Goal: Contribute content: Contribute content

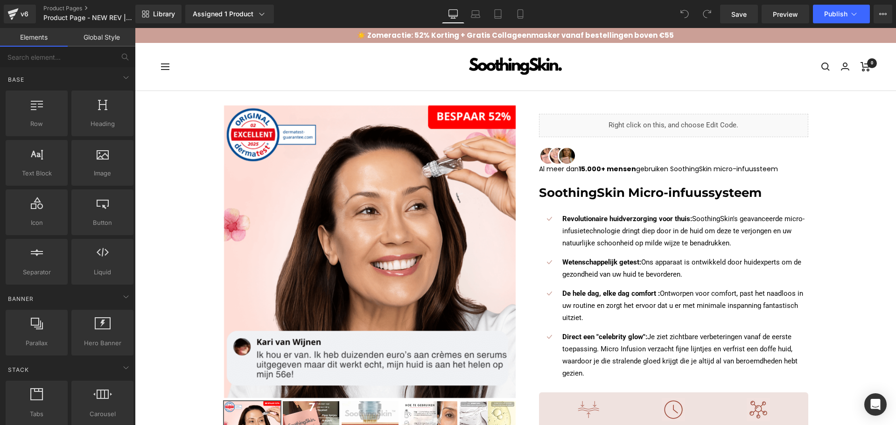
scroll to position [93, 0]
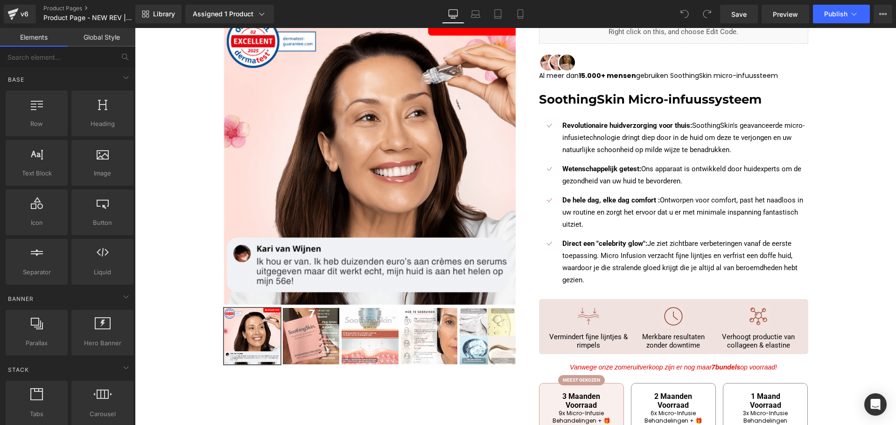
click at [549, 149] on div "Revolutionaire huidverzorging voor thuis: SoothingSkin's geavanceerde micro-inf…" at bounding box center [673, 138] width 269 height 36
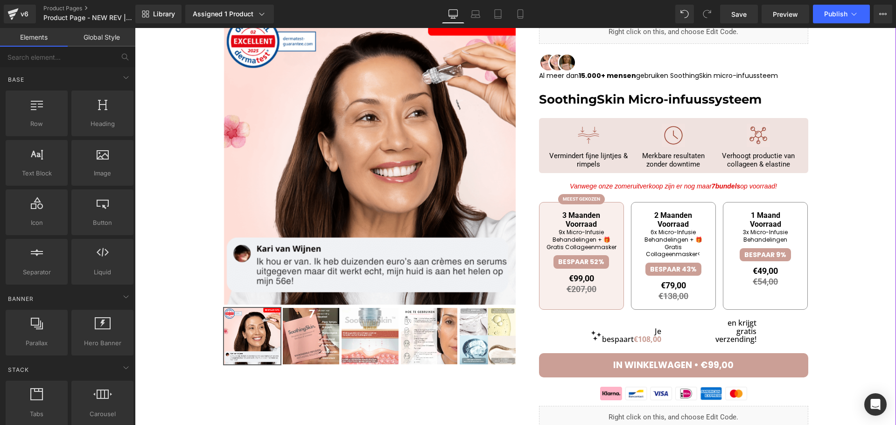
scroll to position [0, 0]
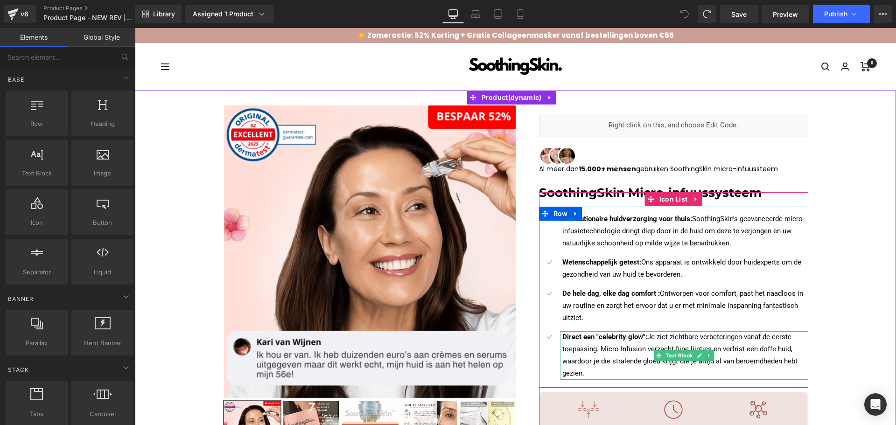
click at [610, 352] on p "Direct een "celebrity glow": Je ziet zichtbare verbeteringen vanaf de eerste to…" at bounding box center [686, 355] width 246 height 49
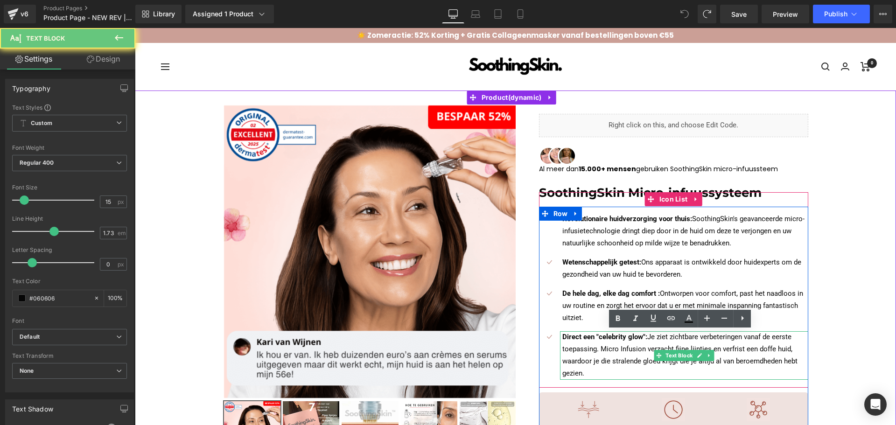
click at [610, 352] on p "Direct een "celebrity glow": Je ziet zichtbare verbeteringen vanaf de eerste to…" at bounding box center [686, 355] width 246 height 49
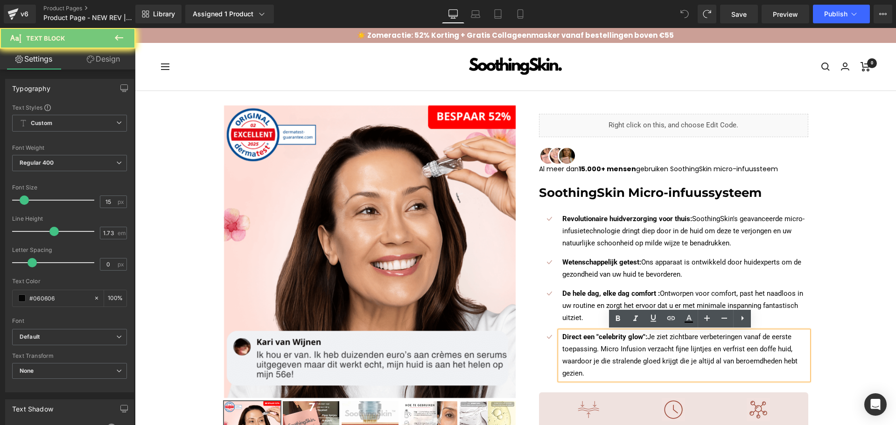
click at [610, 352] on p "Direct een "celebrity glow": Je ziet zichtbare verbeteringen vanaf de eerste to…" at bounding box center [686, 355] width 246 height 49
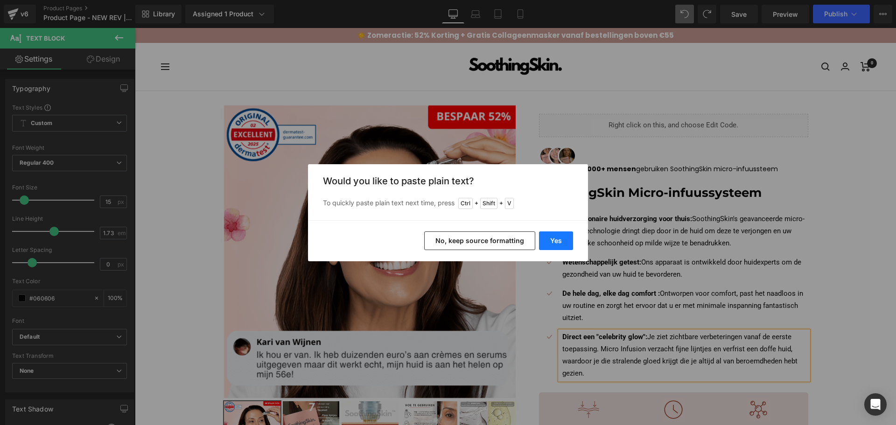
click at [564, 242] on button "Yes" at bounding box center [556, 241] width 34 height 19
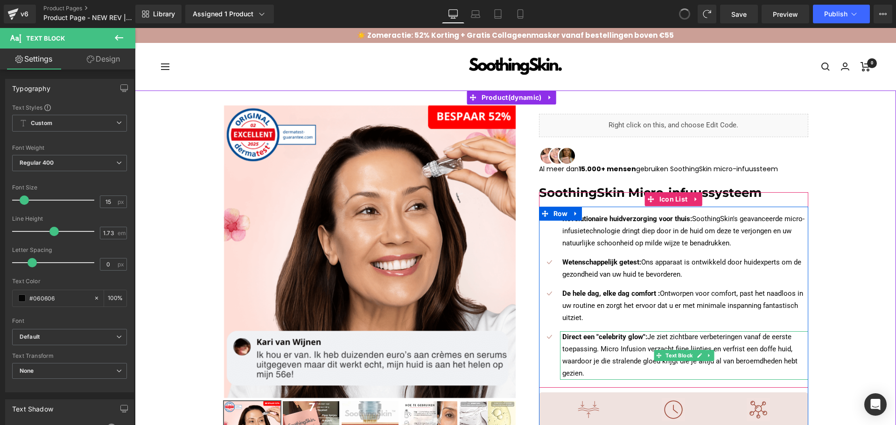
click at [591, 352] on p "Direct een "celebrity glow": Je ziet zichtbare verbeteringen vanaf de eerste to…" at bounding box center [686, 355] width 246 height 49
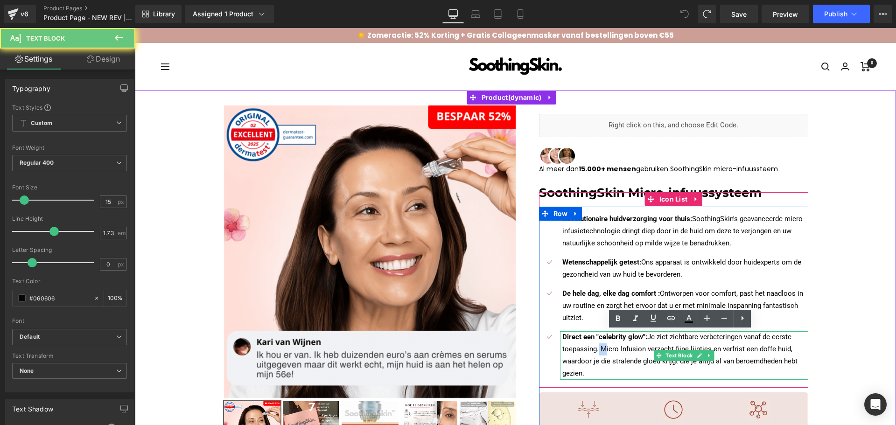
click at [591, 352] on p "Direct een "celebrity glow": Je ziet zichtbare verbeteringen vanaf de eerste to…" at bounding box center [686, 355] width 246 height 49
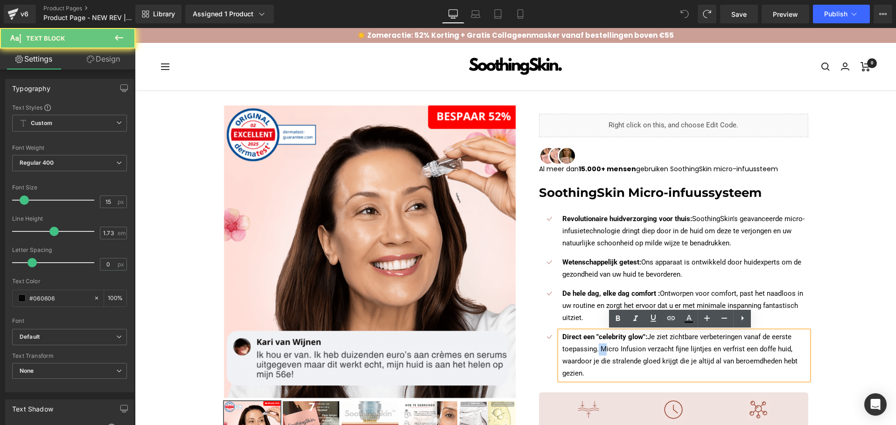
click at [591, 352] on p "Direct een "celebrity glow": Je ziet zichtbare verbeteringen vanaf de eerste to…" at bounding box center [686, 355] width 246 height 49
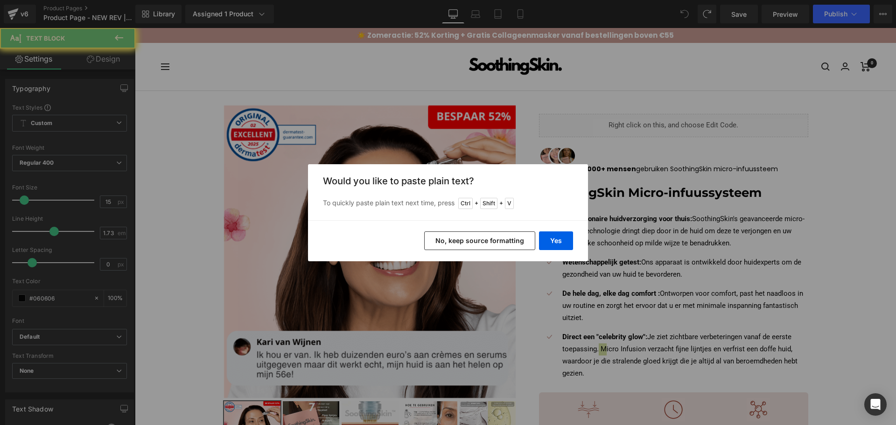
click at [500, 240] on button "No, keep source formatting" at bounding box center [479, 241] width 111 height 19
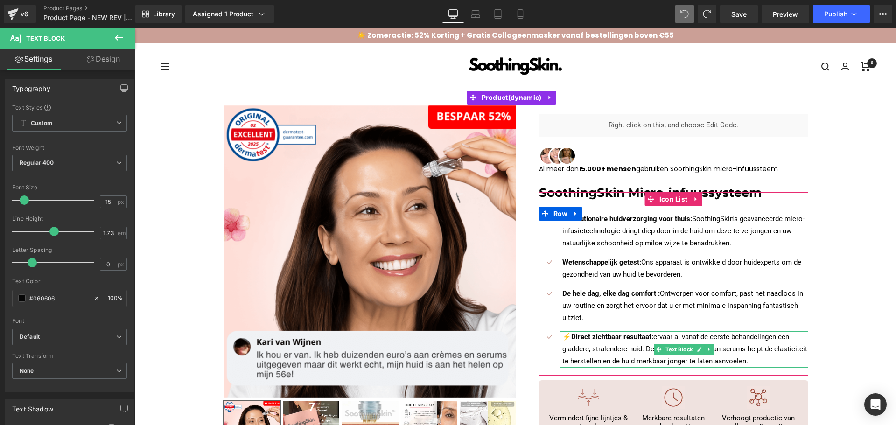
click at [571, 339] on strong "Direct zichtbaar resultaat:" at bounding box center [612, 337] width 82 height 8
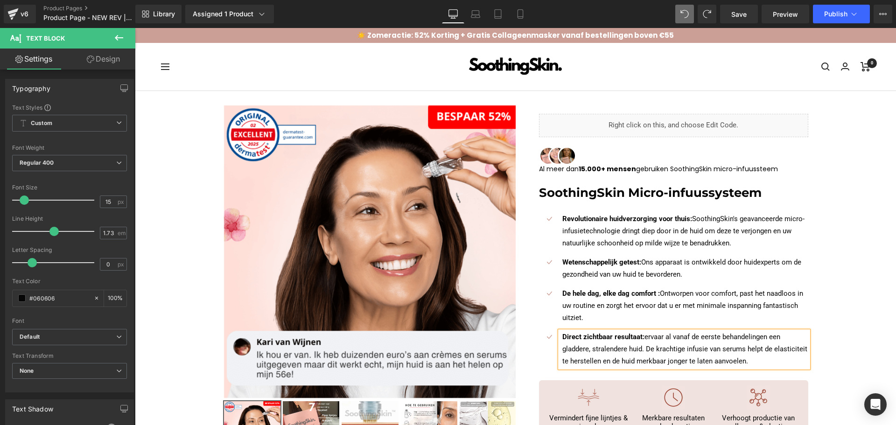
click at [605, 344] on p "Direct zichtbaar resultaat: ervaar al vanaf de eerste behandelingen een gladder…" at bounding box center [686, 349] width 246 height 36
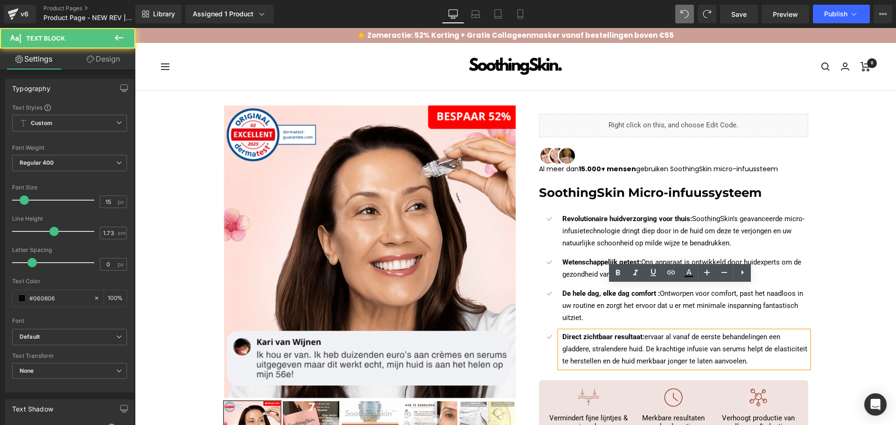
scroll to position [93, 0]
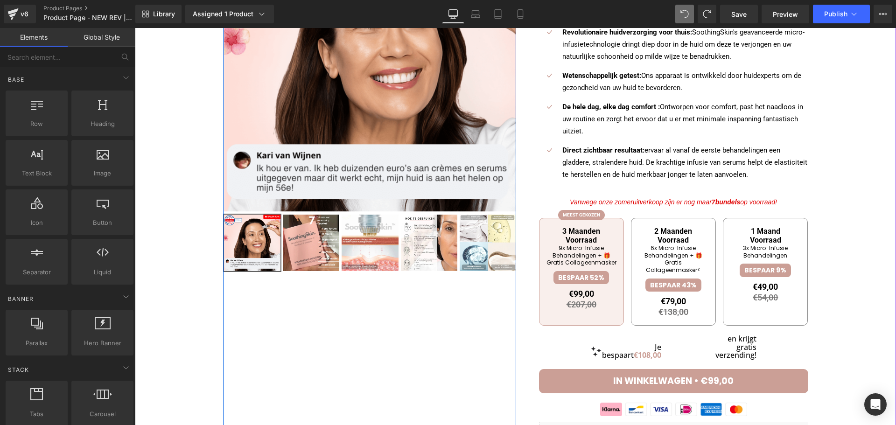
scroll to position [140, 0]
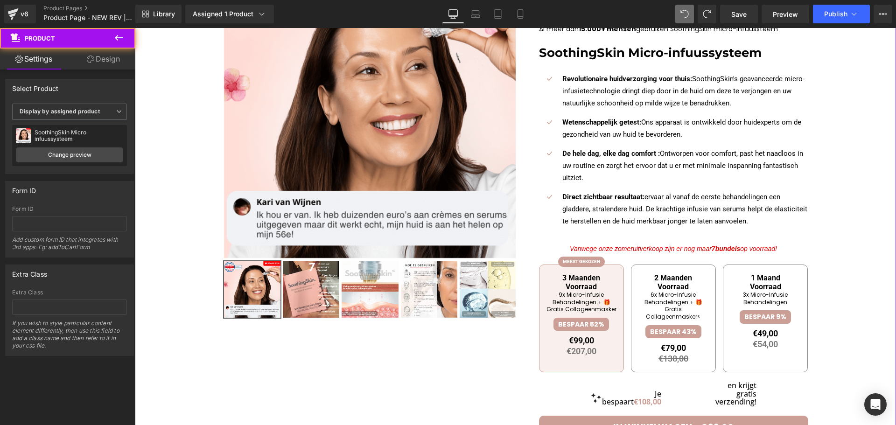
click at [830, 230] on div at bounding box center [516, 400] width 752 height 871
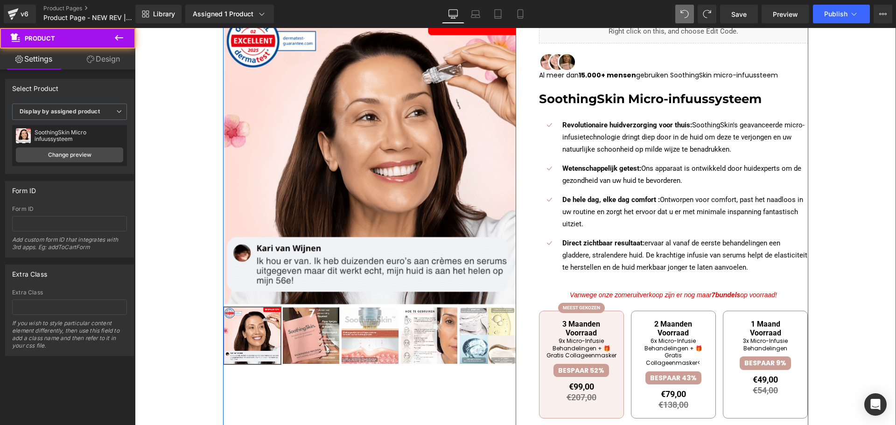
scroll to position [93, 0]
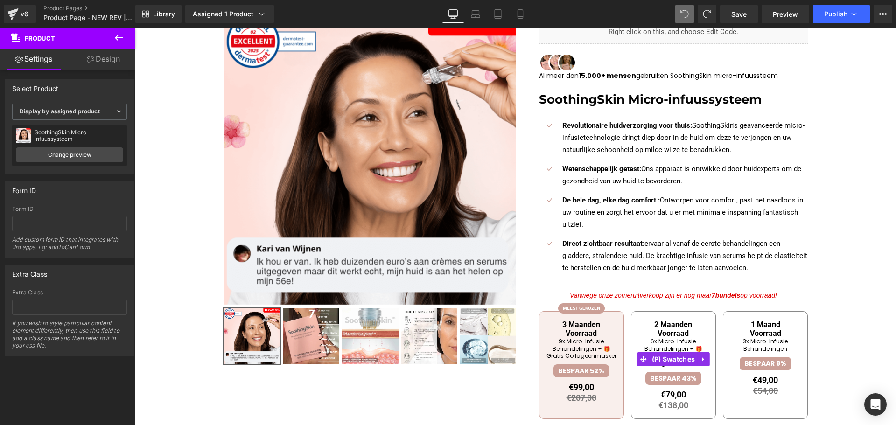
click at [719, 294] on div "3 Maanden Voorraad 9x Micro-Infusie Behandelingen + 🎁Gratis Collageenmasker BES…" at bounding box center [673, 360] width 269 height 134
click at [754, 293] on div "3 Maanden Voorraad 9x Micro-Infusie Behandelingen + 🎁Gratis Collageenmasker BES…" at bounding box center [673, 360] width 269 height 134
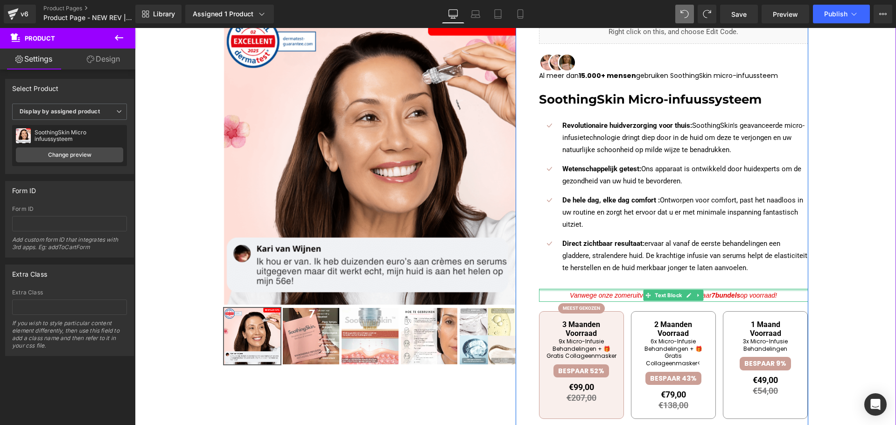
click at [741, 289] on div at bounding box center [673, 290] width 269 height 2
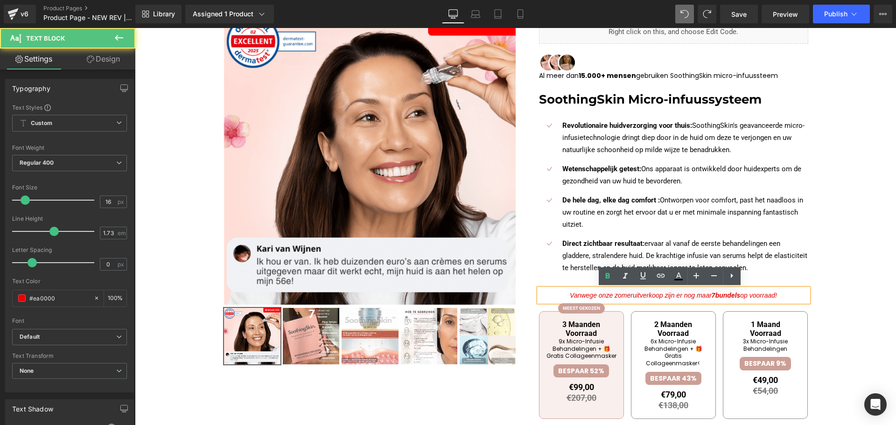
click at [715, 290] on p "Vanwege onze zomeruitverkoop zijn er nog maar 7 bundels op voorraad!" at bounding box center [673, 296] width 269 height 14
click at [713, 290] on p "Vanwege onze zomeruitverkoop zijn er nog maar 7 bundels op voorraad!" at bounding box center [673, 296] width 269 height 14
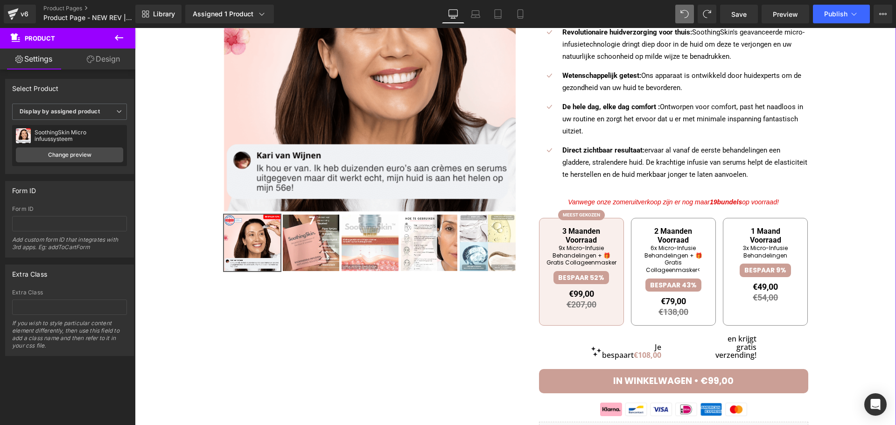
scroll to position [140, 0]
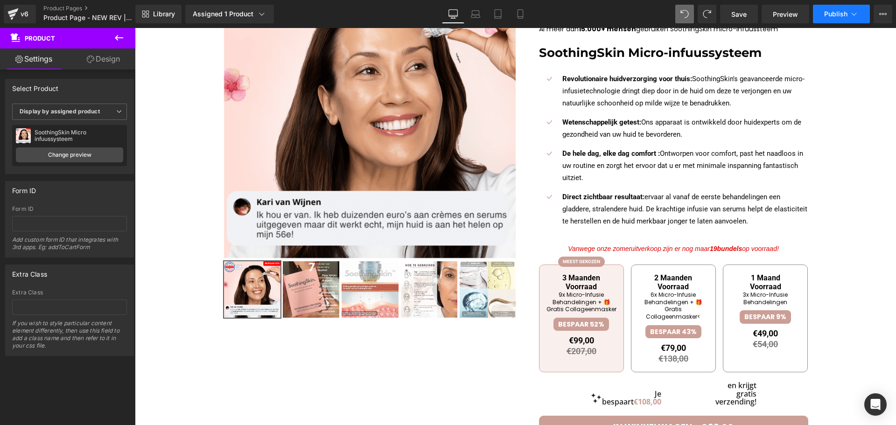
click at [839, 8] on button "Publish" at bounding box center [841, 14] width 57 height 19
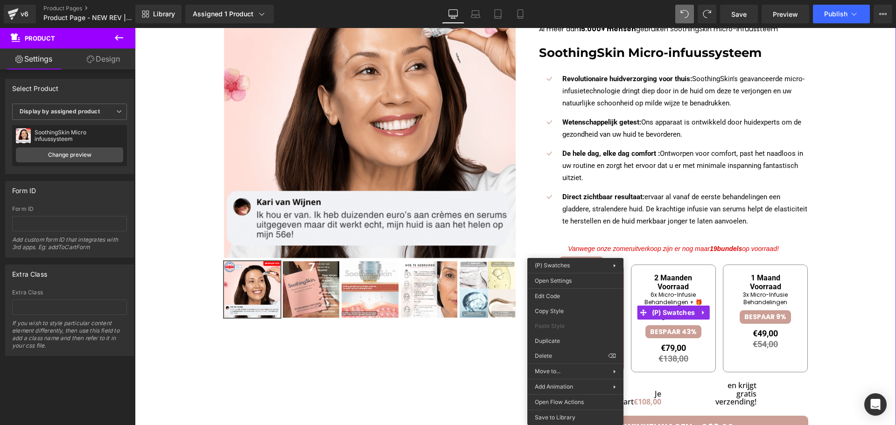
click at [813, 263] on div at bounding box center [516, 400] width 752 height 871
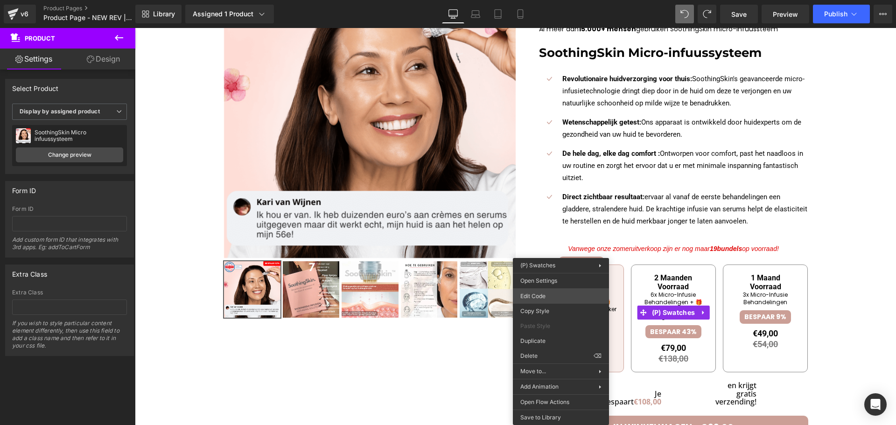
click at [541, 0] on div "You are previewing how the will restyle your page. You can not edit Elements in…" at bounding box center [448, 0] width 896 height 0
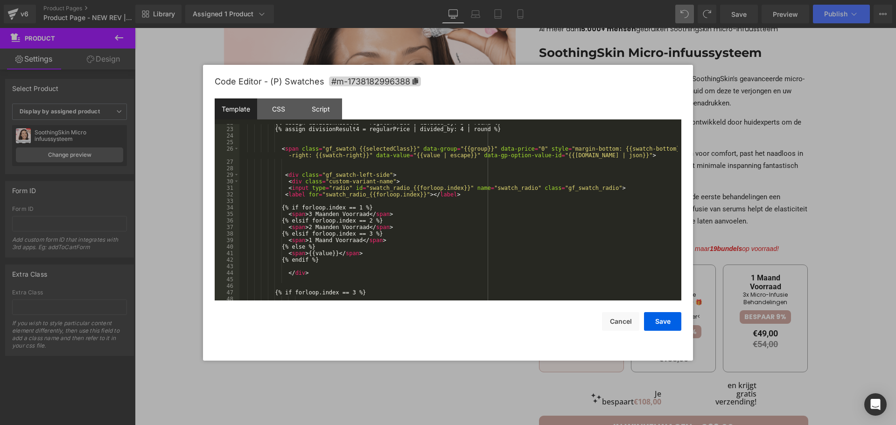
scroll to position [196, 0]
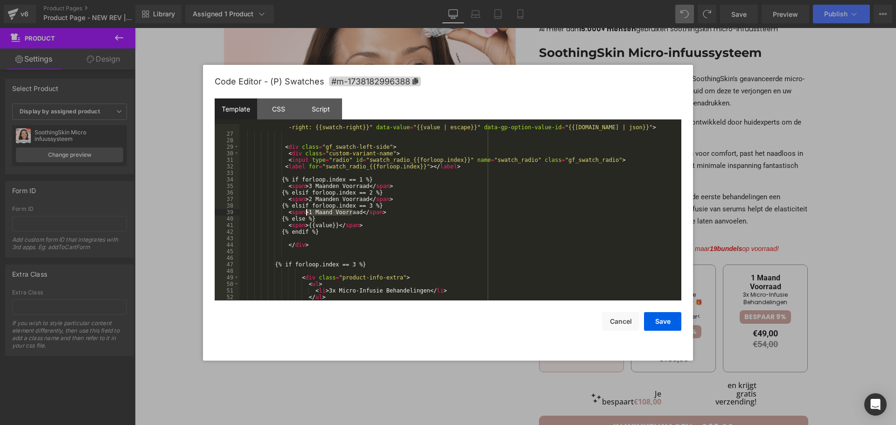
drag, startPoint x: 353, startPoint y: 214, endPoint x: 307, endPoint y: 214, distance: 46.7
click at [307, 214] on div "< span class = "gf_swatch {{selectedClass}}" data-group = "{{group}}" data-pric…" at bounding box center [458, 216] width 438 height 196
drag, startPoint x: 303, startPoint y: 213, endPoint x: 331, endPoint y: 211, distance: 29.0
click at [331, 211] on div "< span class = "gf_swatch {{selectedClass}}" data-group = "{{group}}" data-pric…" at bounding box center [458, 216] width 438 height 196
drag, startPoint x: 359, startPoint y: 200, endPoint x: 303, endPoint y: 200, distance: 56.5
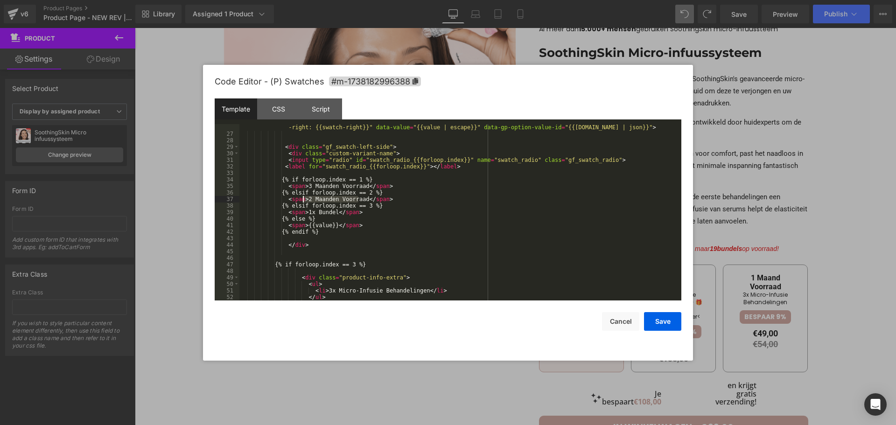
click at [303, 200] on div "< span class = "gf_swatch {{selectedClass}}" data-group = "{{group}}" data-pric…" at bounding box center [458, 216] width 438 height 196
paste textarea
click at [304, 199] on div "< span class = "gf_swatch {{selectedClass}}" data-group = "{{group}}" data-pric…" at bounding box center [458, 216] width 438 height 196
drag, startPoint x: 358, startPoint y: 186, endPoint x: 303, endPoint y: 187, distance: 54.6
click at [303, 187] on div "< span class = "gf_swatch {{selectedClass}}" data-group = "{{group}}" data-pric…" at bounding box center [458, 216] width 438 height 196
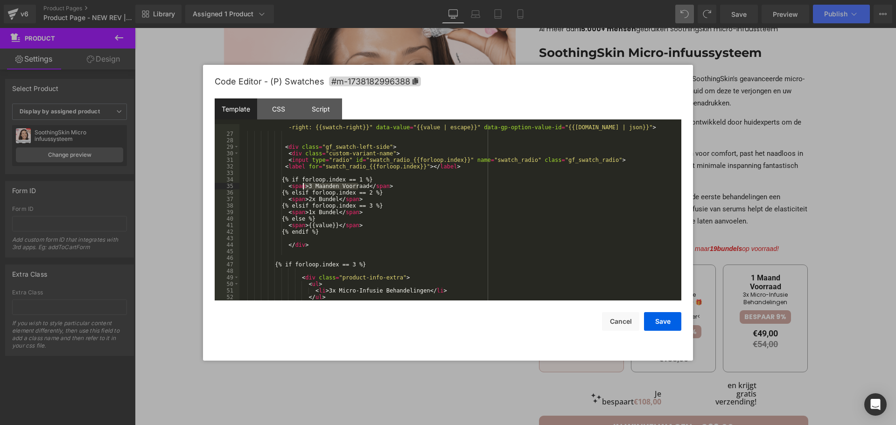
paste textarea
click at [304, 188] on div "< span class = "gf_swatch {{selectedClass}}" data-group = "{{group}}" data-pric…" at bounding box center [458, 216] width 438 height 196
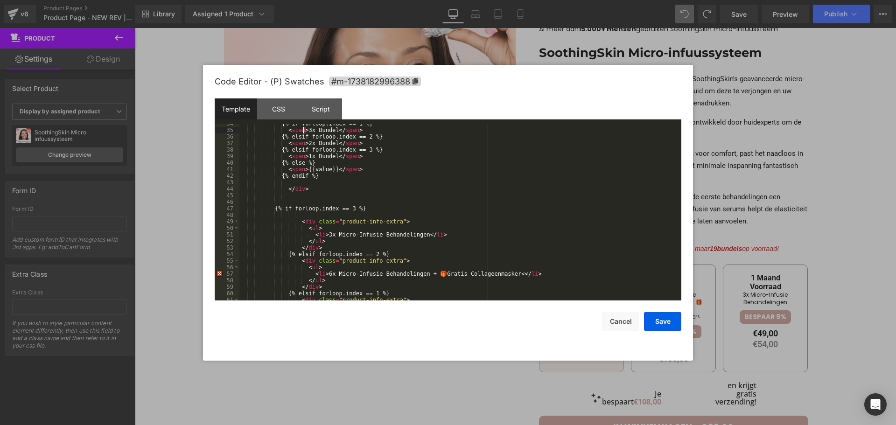
scroll to position [280, 0]
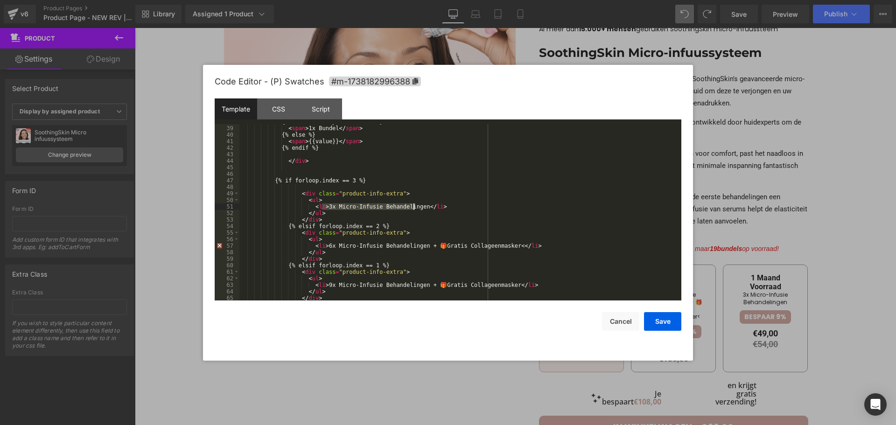
drag, startPoint x: 321, startPoint y: 209, endPoint x: 414, endPoint y: 206, distance: 92.5
click at [414, 206] on div "{% elsif forloop.index == 3 %} < span > 1x Bundel </ span > {% else %} < span >…" at bounding box center [458, 214] width 438 height 190
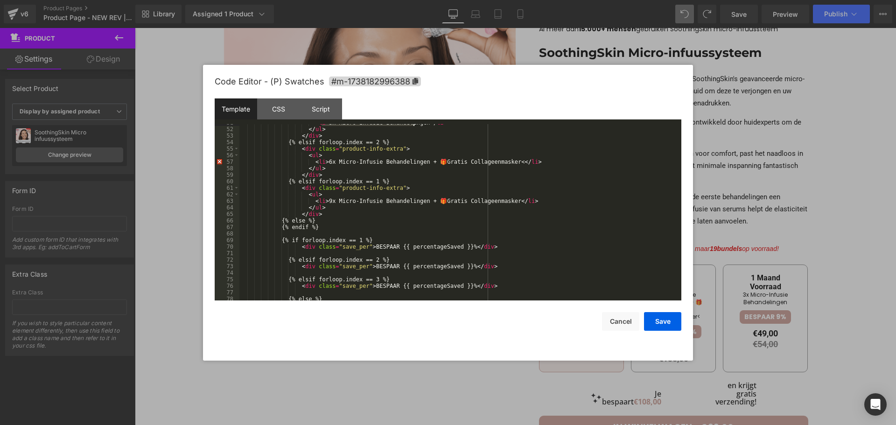
scroll to position [336, 0]
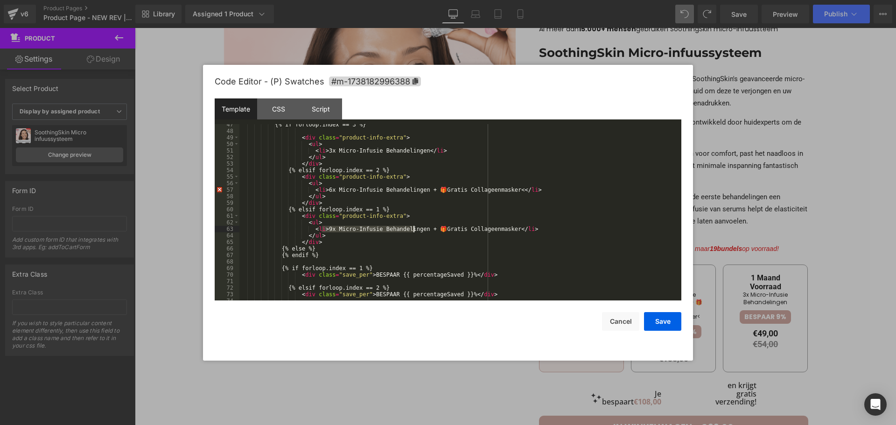
drag, startPoint x: 321, startPoint y: 229, endPoint x: 415, endPoint y: 231, distance: 93.4
click at [415, 231] on div "{% if forloop.index == 3 %} < div class = "product-info-extra" > < ul > < li > …" at bounding box center [458, 216] width 438 height 190
drag, startPoint x: 322, startPoint y: 229, endPoint x: 459, endPoint y: 230, distance: 137.2
click at [459, 230] on div "{% if forloop.index == 3 %} < div class = "product-info-extra" > < ul > < li > …" at bounding box center [458, 216] width 438 height 190
click at [324, 192] on div "{% if forloop.index == 3 %} < div class = "product-info-extra" > < ul > < li > …" at bounding box center [458, 216] width 438 height 190
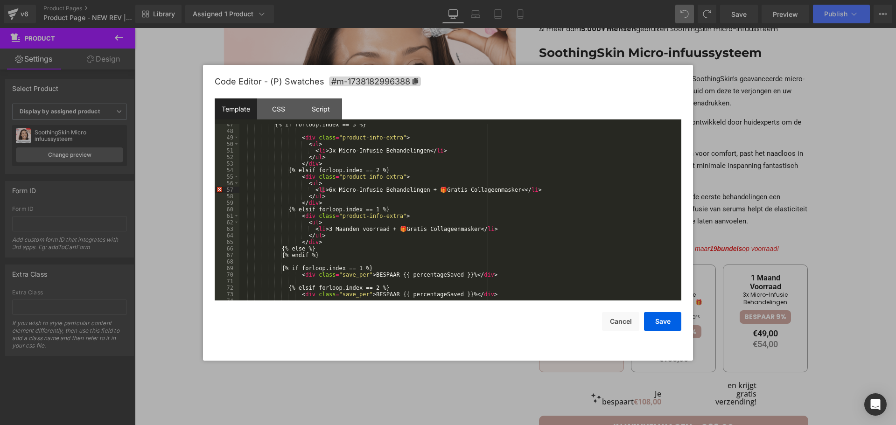
click at [321, 190] on div "{% if forloop.index == 3 %} < div class = "product-info-extra" > < ul > < li > …" at bounding box center [458, 212] width 438 height 176
drag, startPoint x: 322, startPoint y: 191, endPoint x: 498, endPoint y: 191, distance: 176.0
click at [498, 191] on div "{% if forloop.index == 3 %} < div class = "product-info-extra" > < ul > < li > …" at bounding box center [458, 216] width 438 height 190
click at [323, 192] on div "{% if forloop.index == 3 %} < div class = "product-info-extra" > < ul > < li > …" at bounding box center [458, 216] width 438 height 190
drag, startPoint x: 322, startPoint y: 148, endPoint x: 415, endPoint y: 149, distance: 92.9
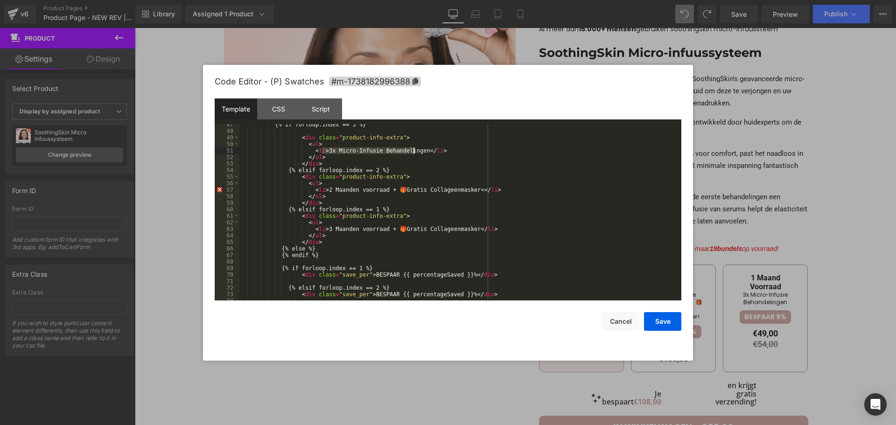
click at [415, 149] on div "{% if forloop.index == 3 %} < div class = "product-info-extra" > < ul > < li > …" at bounding box center [458, 216] width 438 height 190
paste textarea
click at [322, 152] on div "{% if forloop.index == 3 %} < div class = "product-info-extra" > < ul > < li > …" at bounding box center [458, 216] width 438 height 190
click at [348, 152] on div "{% if forloop.index == 3 %} < div class = "product-info-extra" > < ul > < li > …" at bounding box center [458, 216] width 438 height 190
drag, startPoint x: 455, startPoint y: 150, endPoint x: 374, endPoint y: 149, distance: 81.2
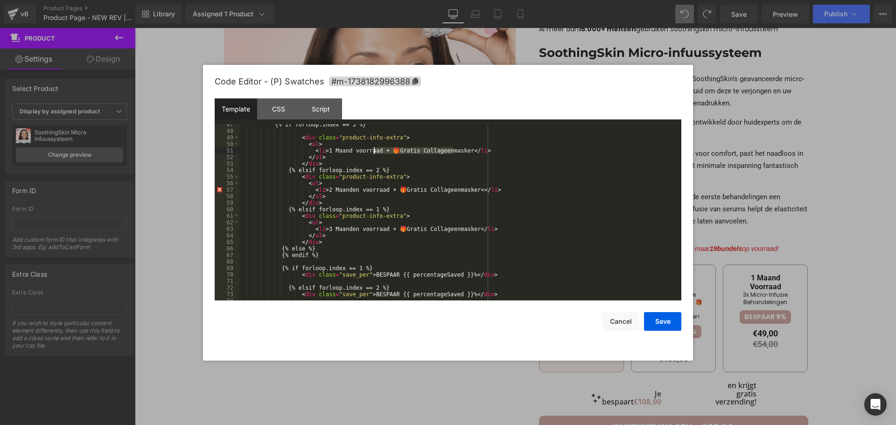
click at [374, 149] on div "{% if forloop.index == 3 %} < div class = "product-info-extra" > < ul > < li > …" at bounding box center [458, 216] width 438 height 190
click at [671, 324] on button "Save" at bounding box center [662, 321] width 37 height 19
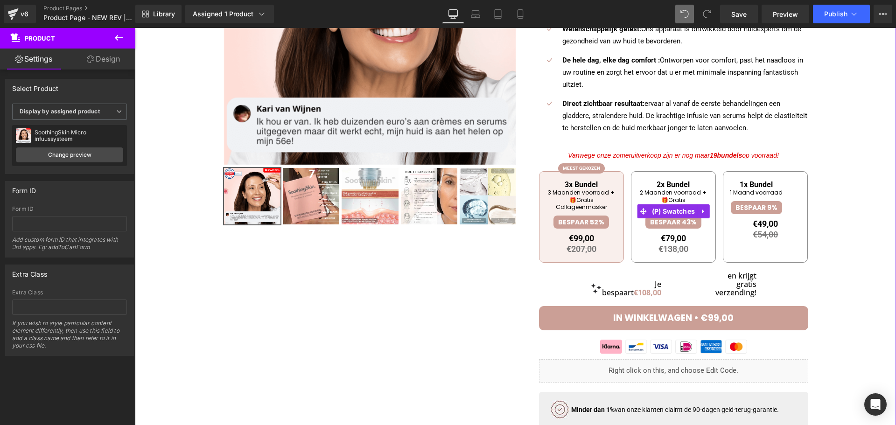
scroll to position [187, 0]
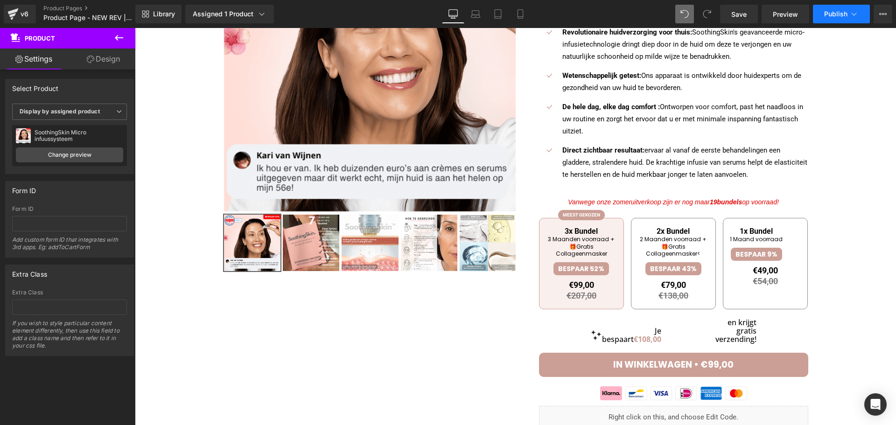
click at [833, 7] on button "Publish" at bounding box center [841, 14] width 57 height 19
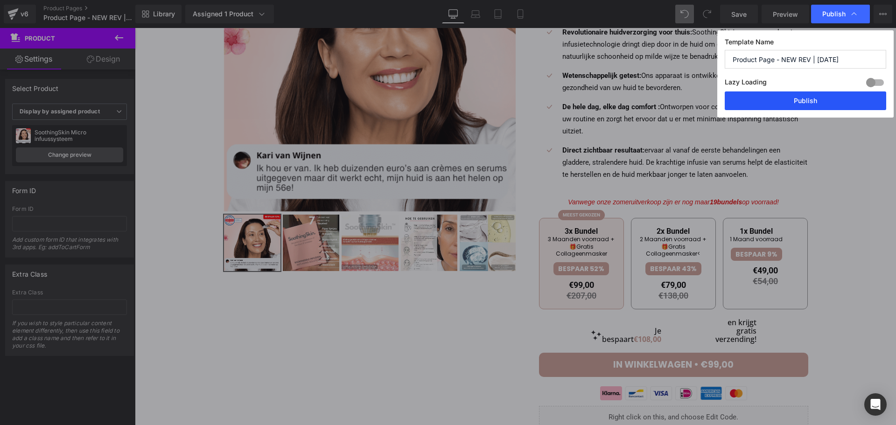
drag, startPoint x: 785, startPoint y: 103, endPoint x: 579, endPoint y: 122, distance: 206.3
click at [785, 103] on button "Publish" at bounding box center [806, 100] width 162 height 19
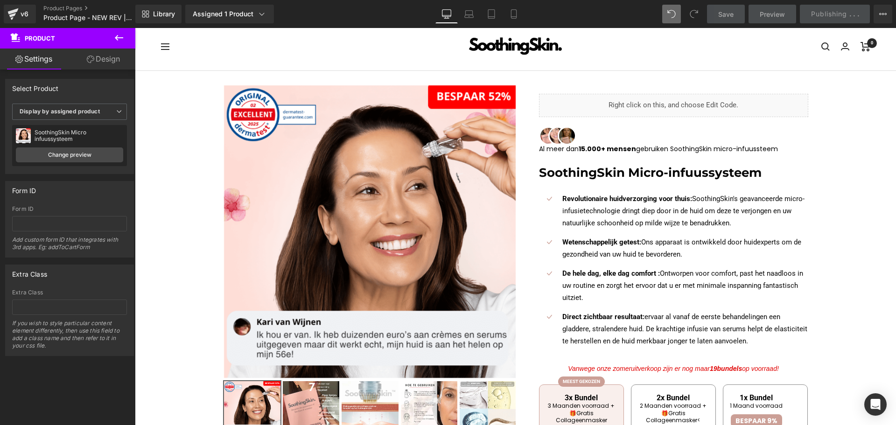
scroll to position [47, 0]
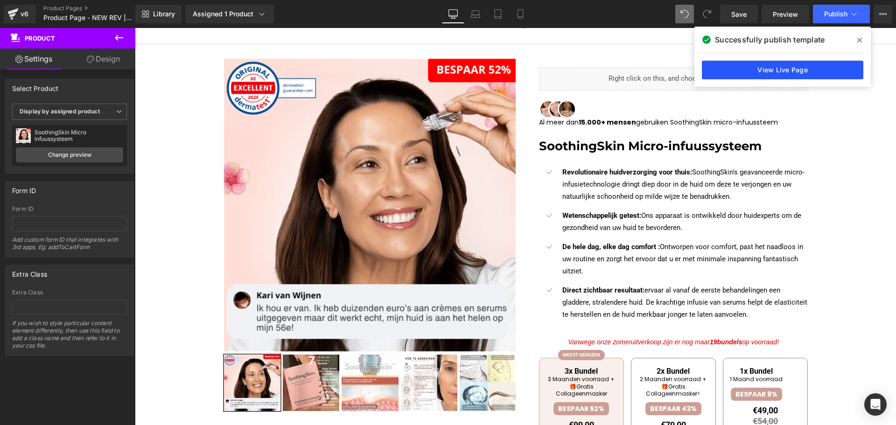
click at [771, 71] on link "View Live Page" at bounding box center [783, 70] width 162 height 19
